Goal: Information Seeking & Learning: Learn about a topic

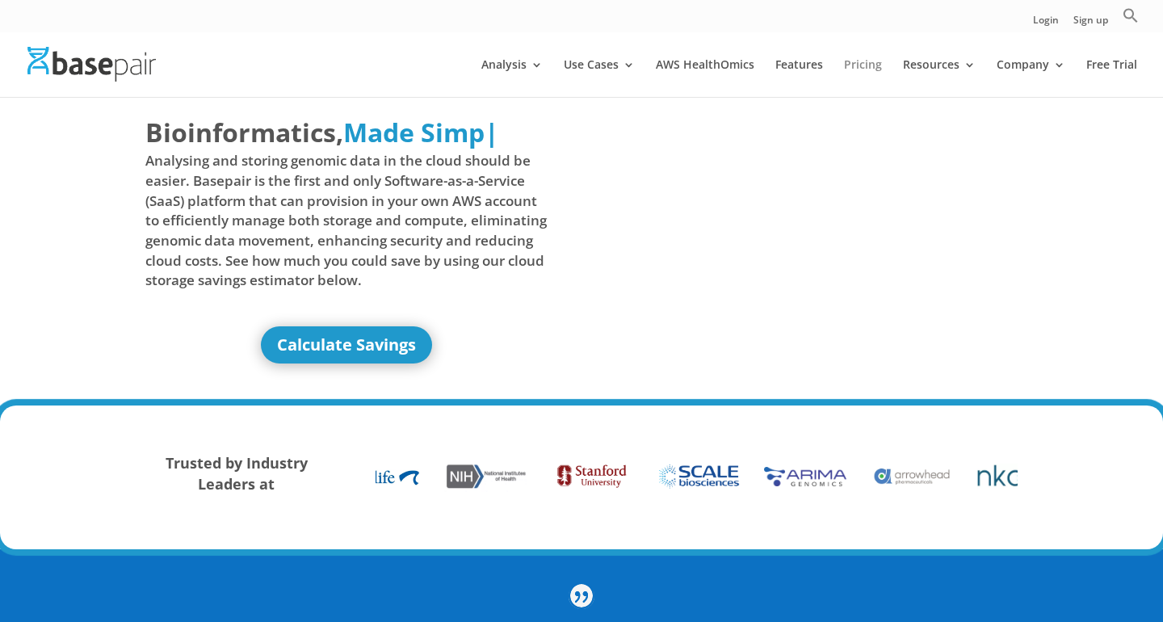
click at [577, 66] on link "Pricing" at bounding box center [863, 78] width 38 height 38
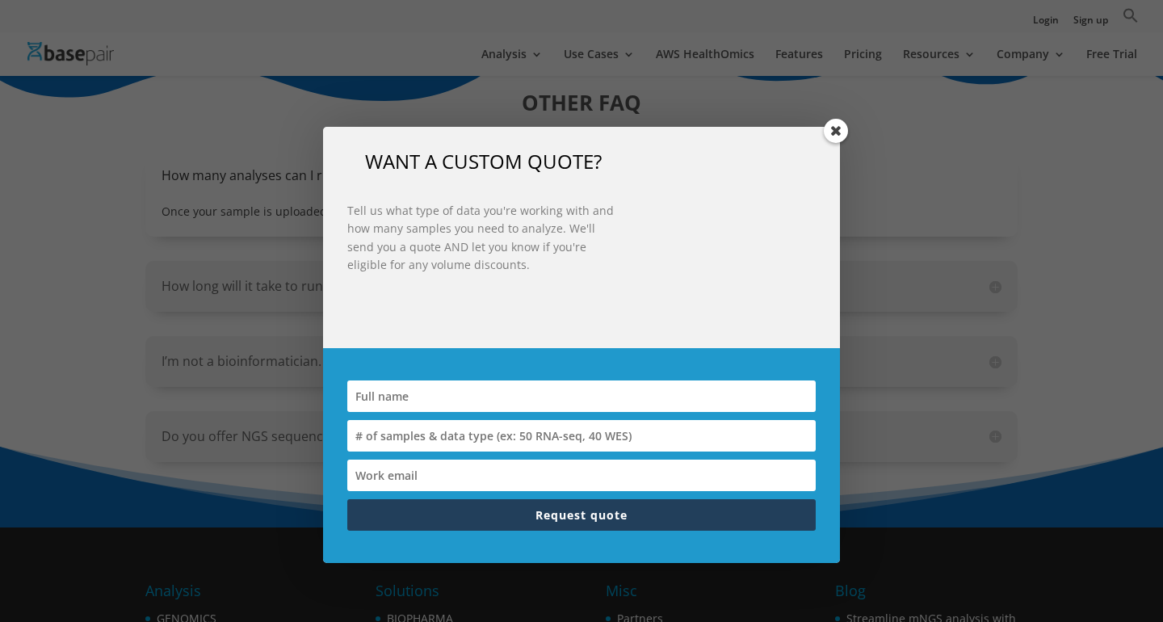
scroll to position [2080, 0]
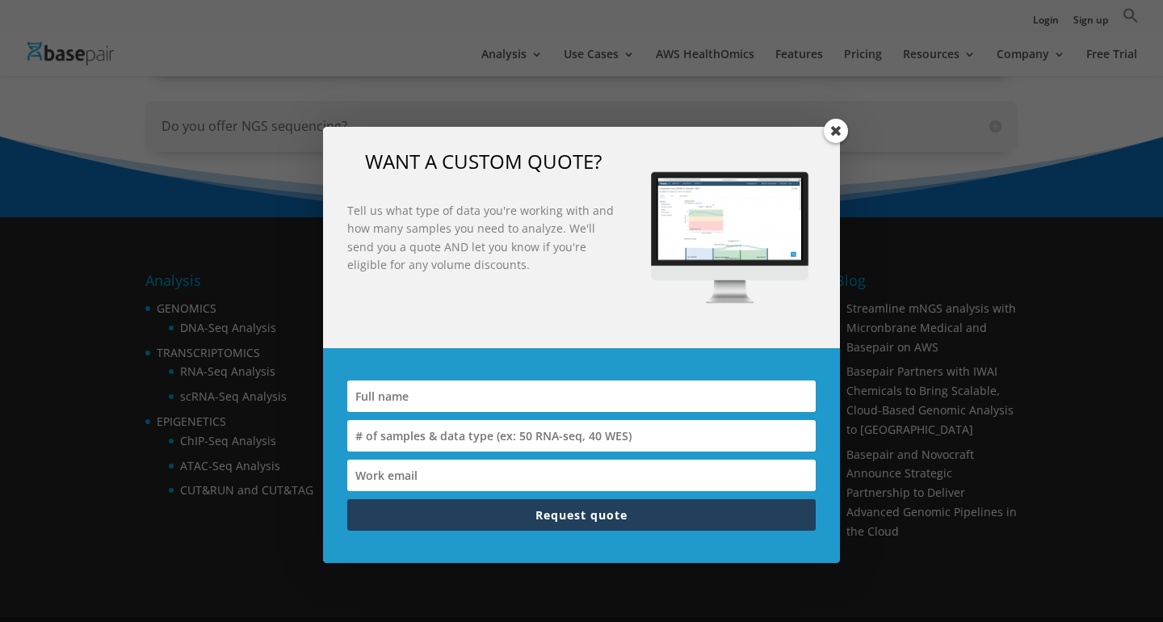
click at [836, 127] on span at bounding box center [836, 131] width 24 height 24
